Goal: Task Accomplishment & Management: Complete application form

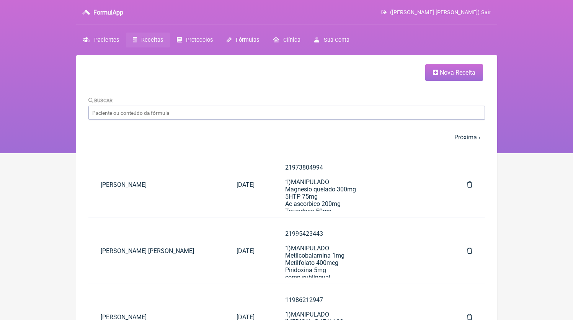
click at [433, 80] on link "Nova Receita" at bounding box center [454, 72] width 58 height 16
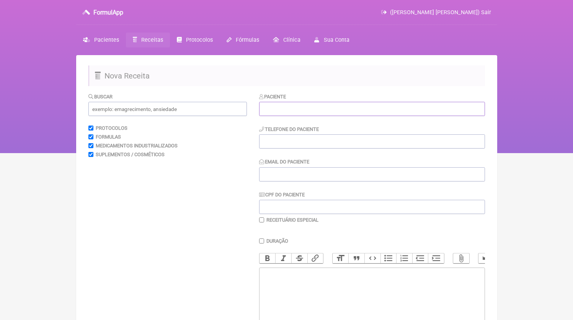
click at [315, 109] on input "text" at bounding box center [372, 109] width 226 height 14
paste input "[PERSON_NAME]"
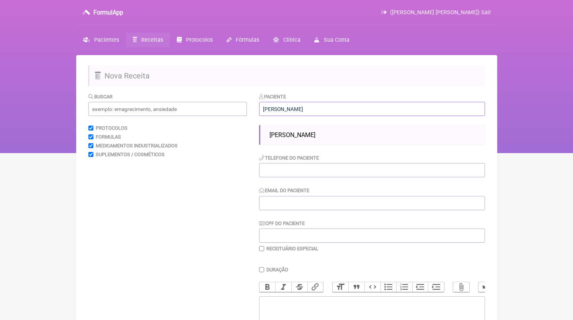
type input "[PERSON_NAME]"
click at [322, 128] on ul "[PERSON_NAME]" at bounding box center [372, 135] width 226 height 20
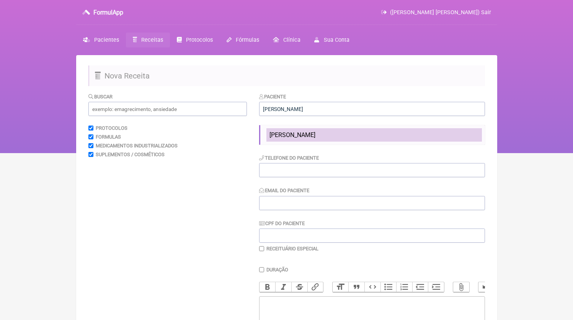
click at [322, 130] on li "[PERSON_NAME]" at bounding box center [373, 134] width 215 height 13
type input "21997176482"
type input "[EMAIL_ADDRESS][DOMAIN_NAME]"
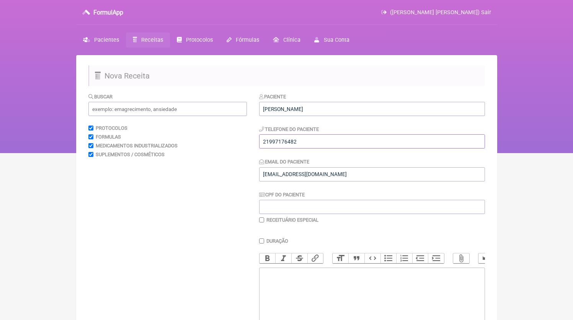
click at [308, 144] on input "21997176482" at bounding box center [372, 141] width 226 height 14
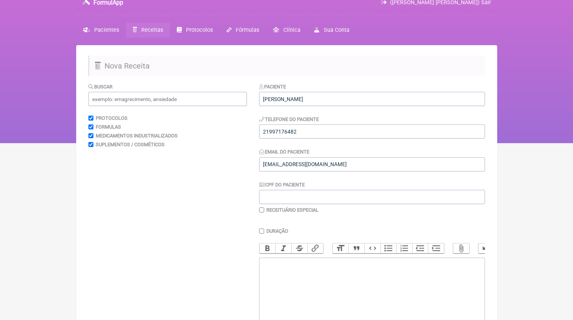
click at [316, 286] on trix-editor at bounding box center [372, 303] width 226 height 92
paste trix-editor "<div>21997176482</div>"
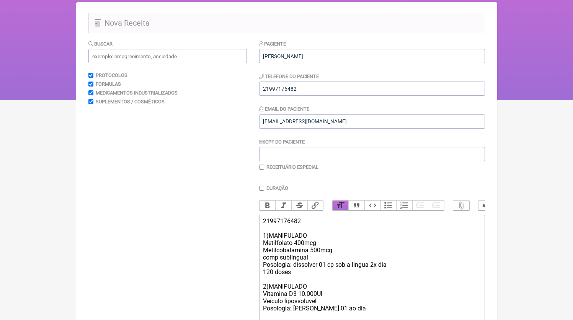
scroll to position [60, 0]
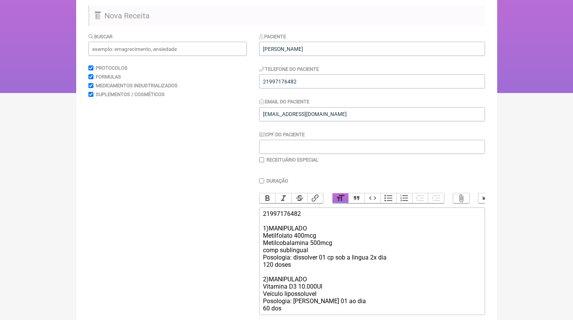
type trix-editor "<div>21997176482<br><br>1)MANIPULADO<br>Metilfolato 400mcg<br>Metilcobalamina 5…"
